Goal: Find specific page/section: Locate item on page

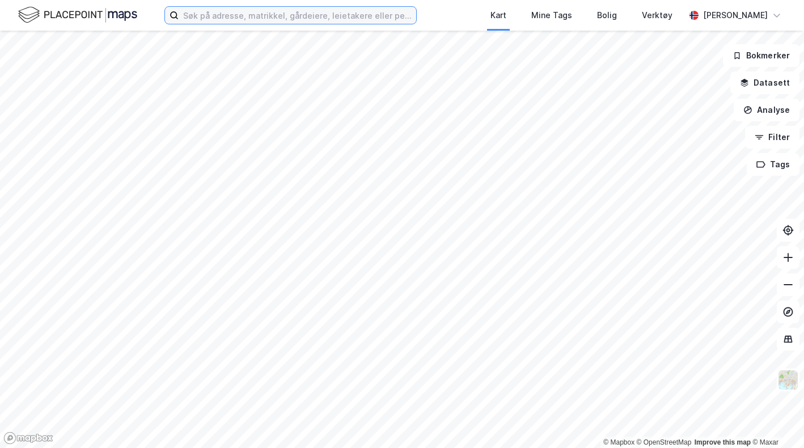
click at [235, 11] on input at bounding box center [298, 15] width 238 height 17
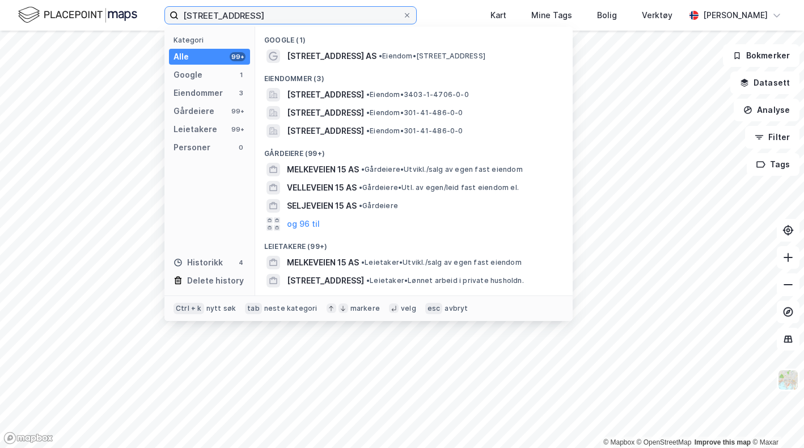
type input "[STREET_ADDRESS]"
click at [357, 109] on span "[STREET_ADDRESS]" at bounding box center [325, 113] width 77 height 14
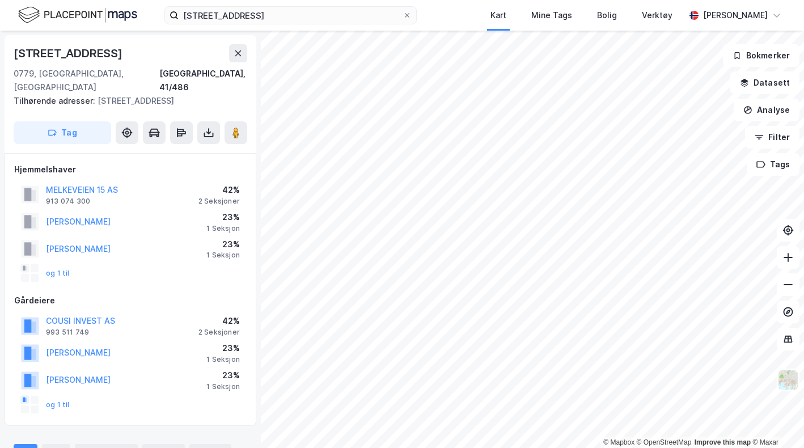
click at [780, 265] on button at bounding box center [788, 257] width 23 height 23
click at [787, 285] on icon at bounding box center [788, 284] width 9 height 1
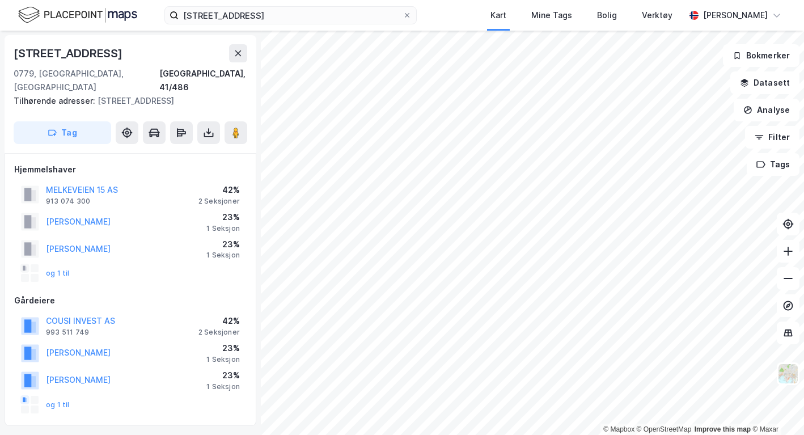
click at [784, 285] on button at bounding box center [788, 278] width 23 height 23
click at [784, 284] on button at bounding box center [788, 278] width 23 height 23
click at [789, 257] on button at bounding box center [788, 251] width 23 height 23
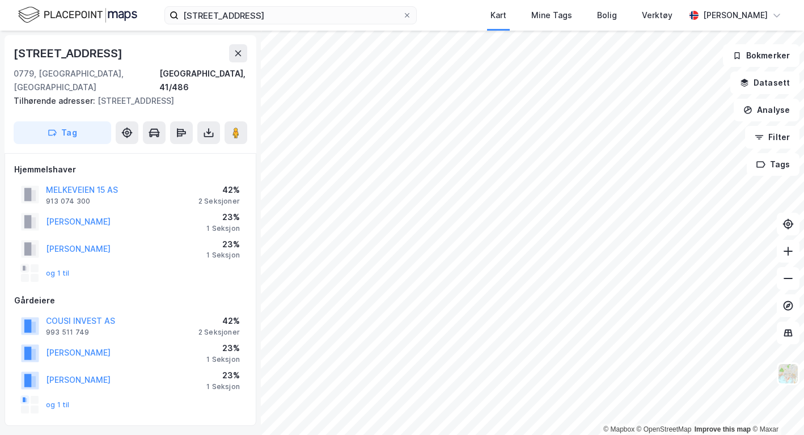
click at [789, 257] on button at bounding box center [788, 251] width 23 height 23
click at [783, 278] on icon at bounding box center [788, 278] width 11 height 11
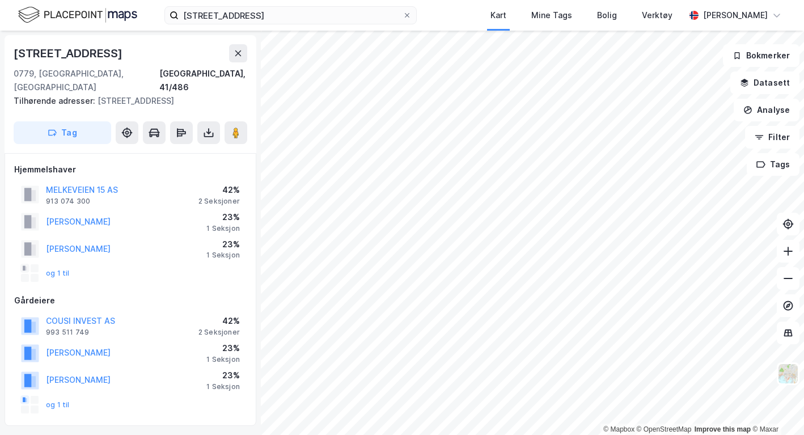
click at [784, 282] on icon at bounding box center [788, 278] width 11 height 11
click at [792, 254] on icon at bounding box center [788, 251] width 11 height 11
click at [793, 254] on icon at bounding box center [788, 251] width 11 height 11
